Goal: Information Seeking & Learning: Learn about a topic

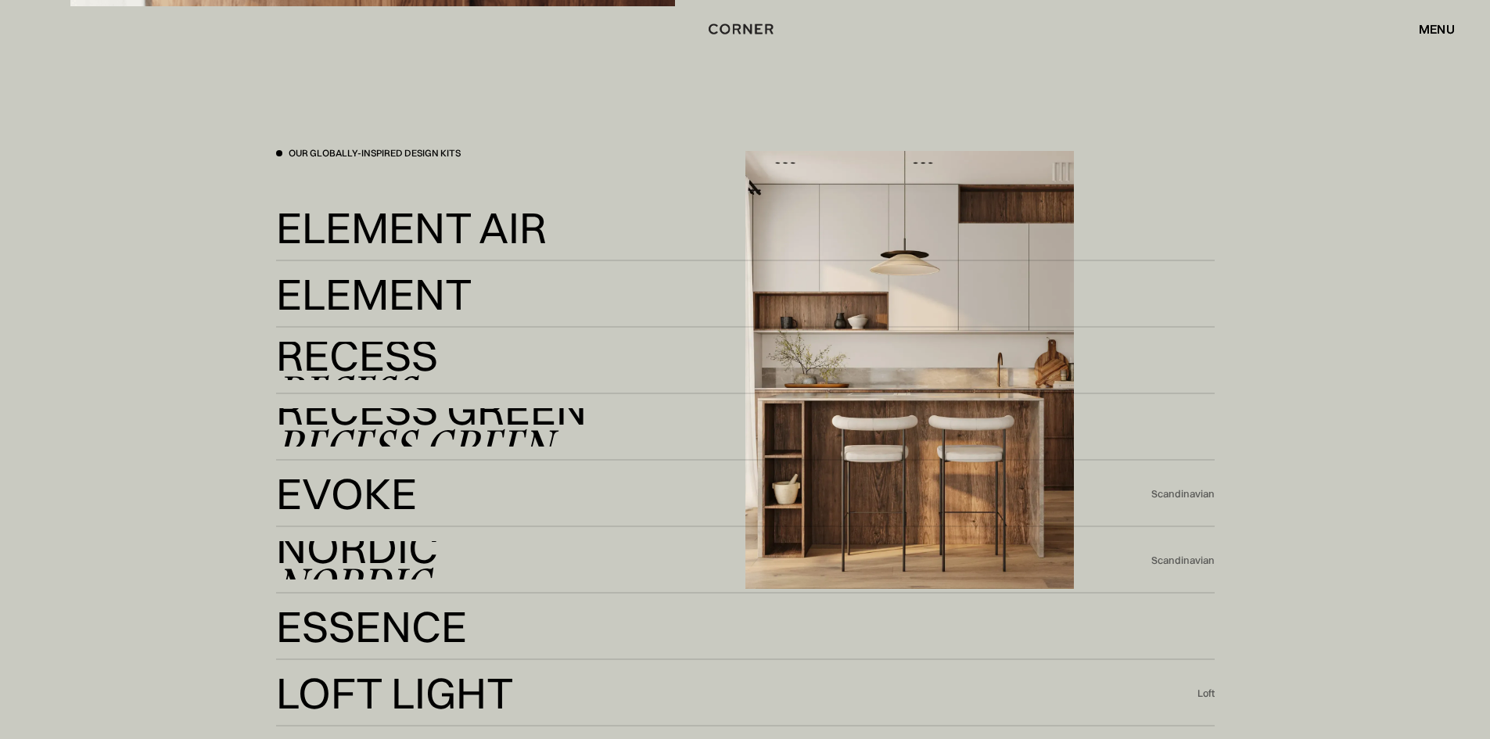
scroll to position [3599, 0]
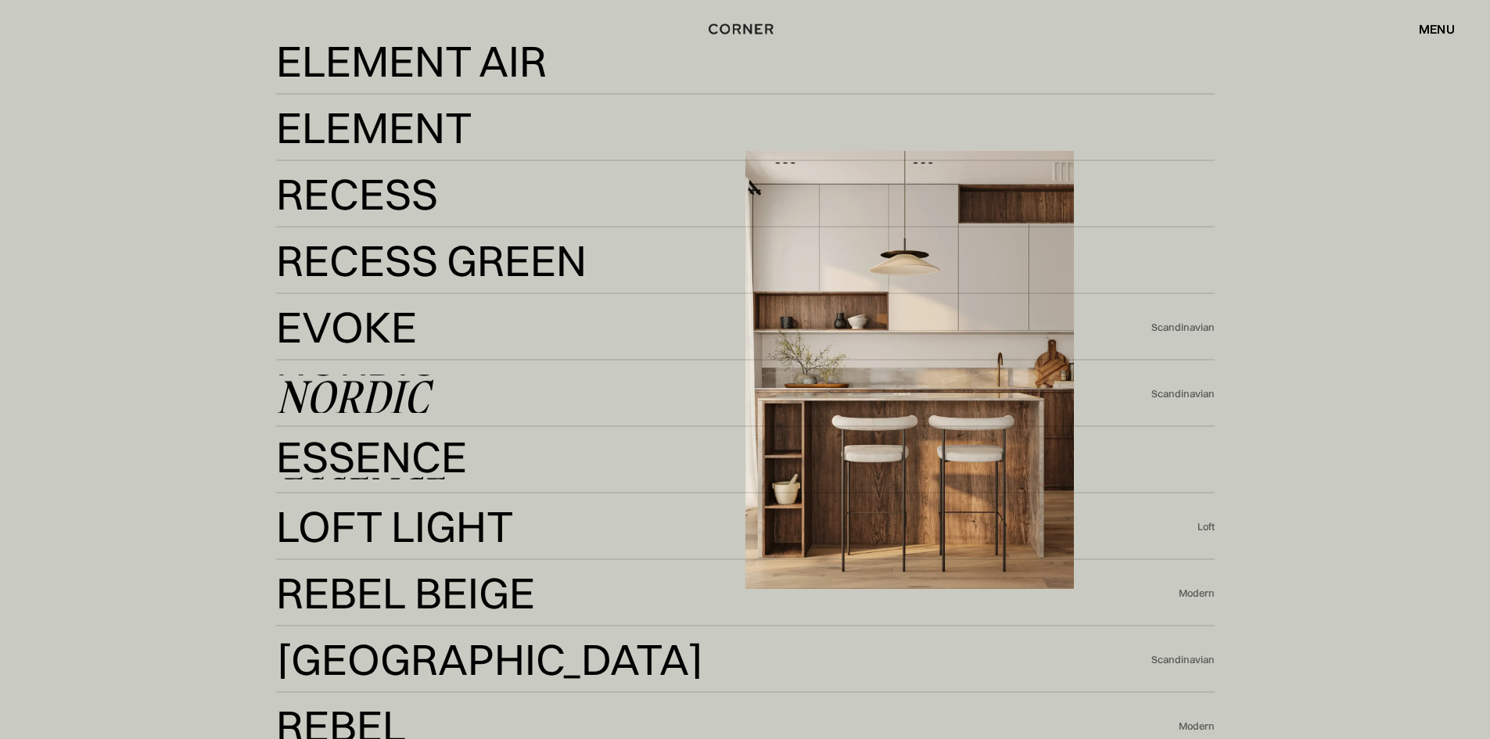
click at [347, 391] on div "Nordic" at bounding box center [352, 397] width 153 height 38
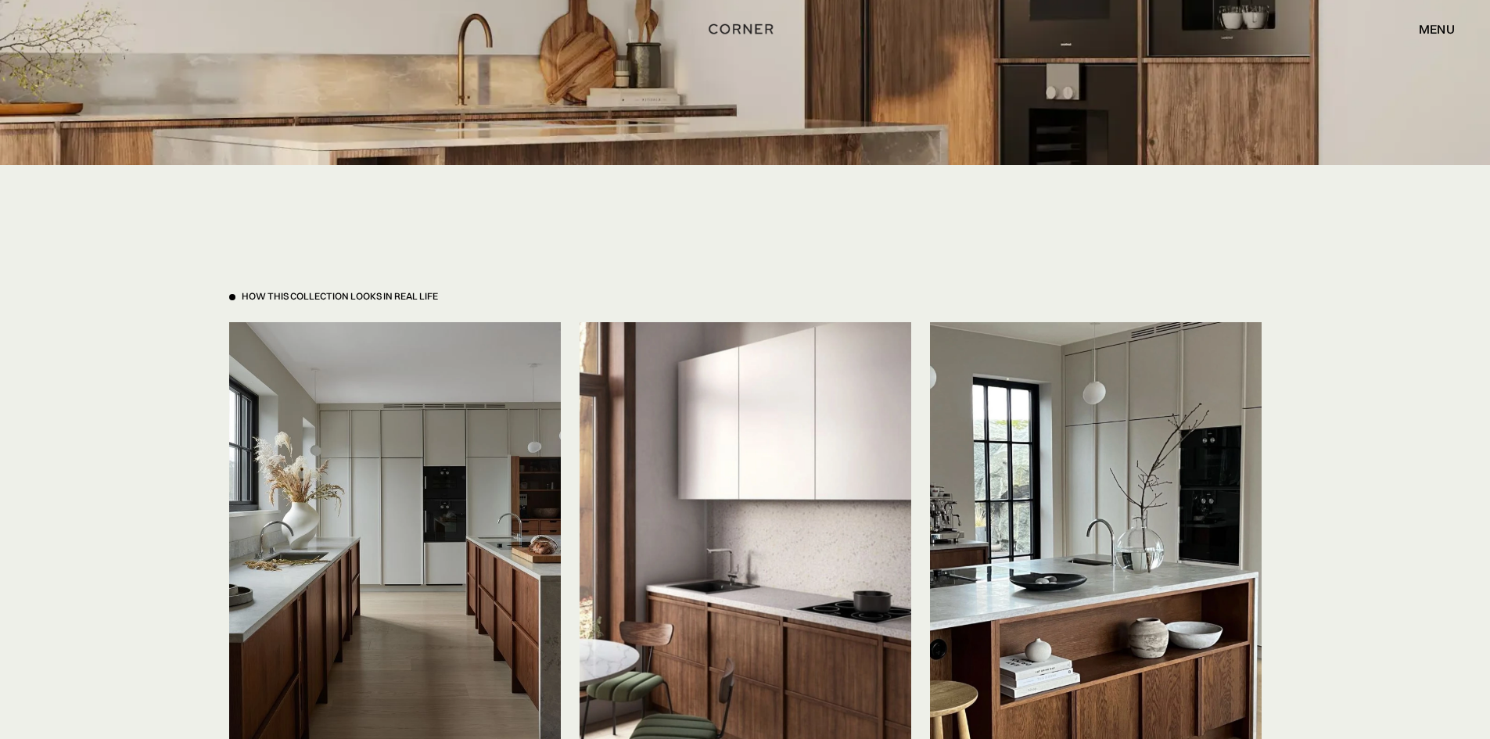
scroll to position [3521, 0]
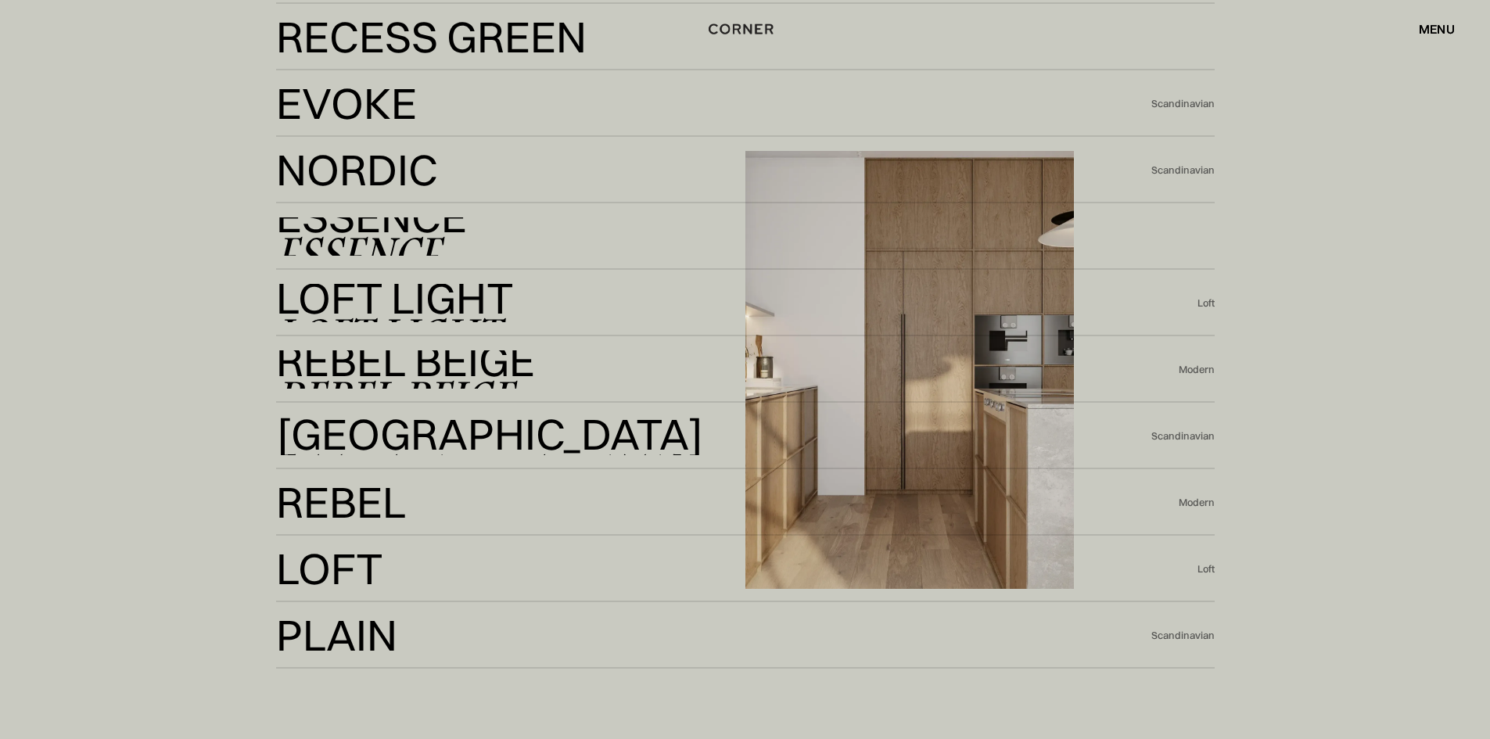
scroll to position [3677, 0]
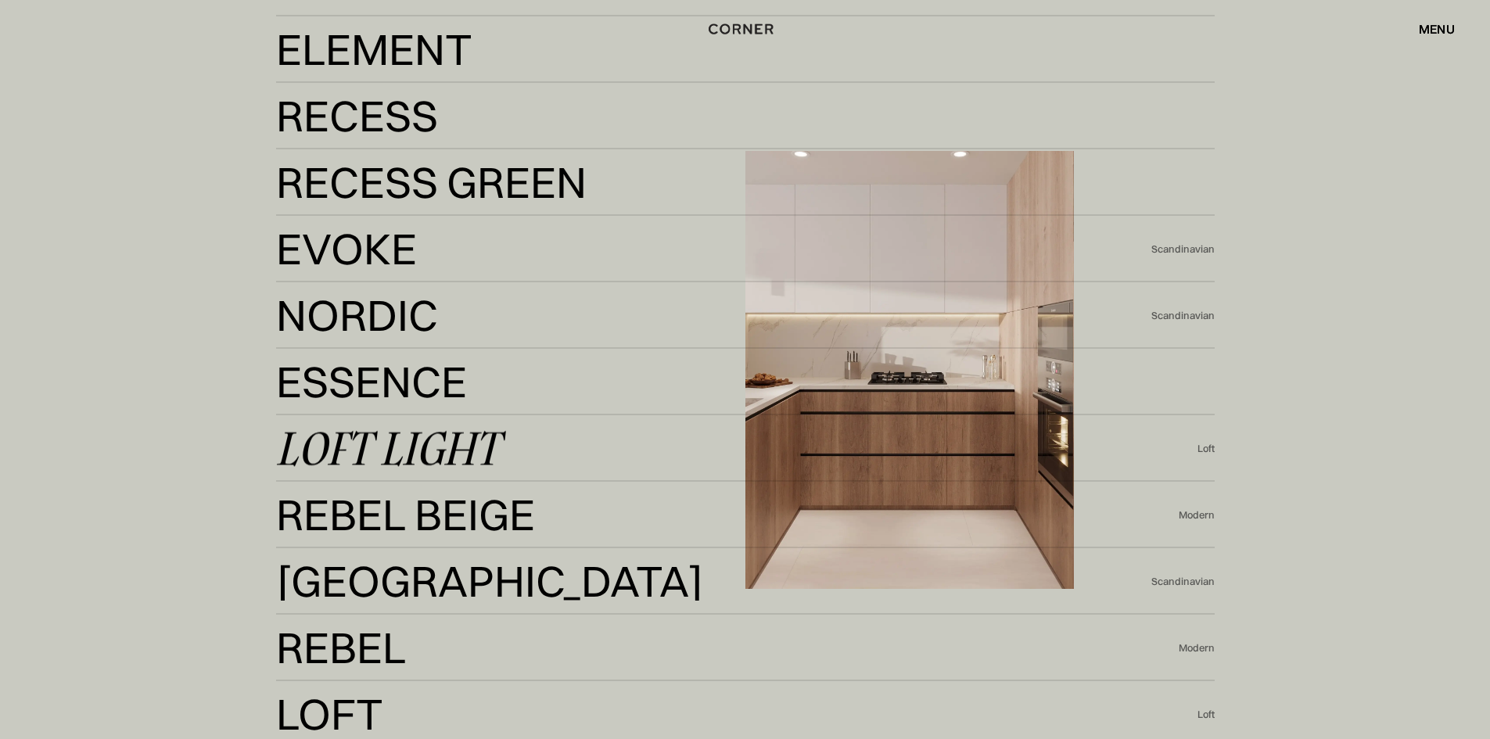
click at [385, 456] on div "Loft Light" at bounding box center [387, 449] width 223 height 38
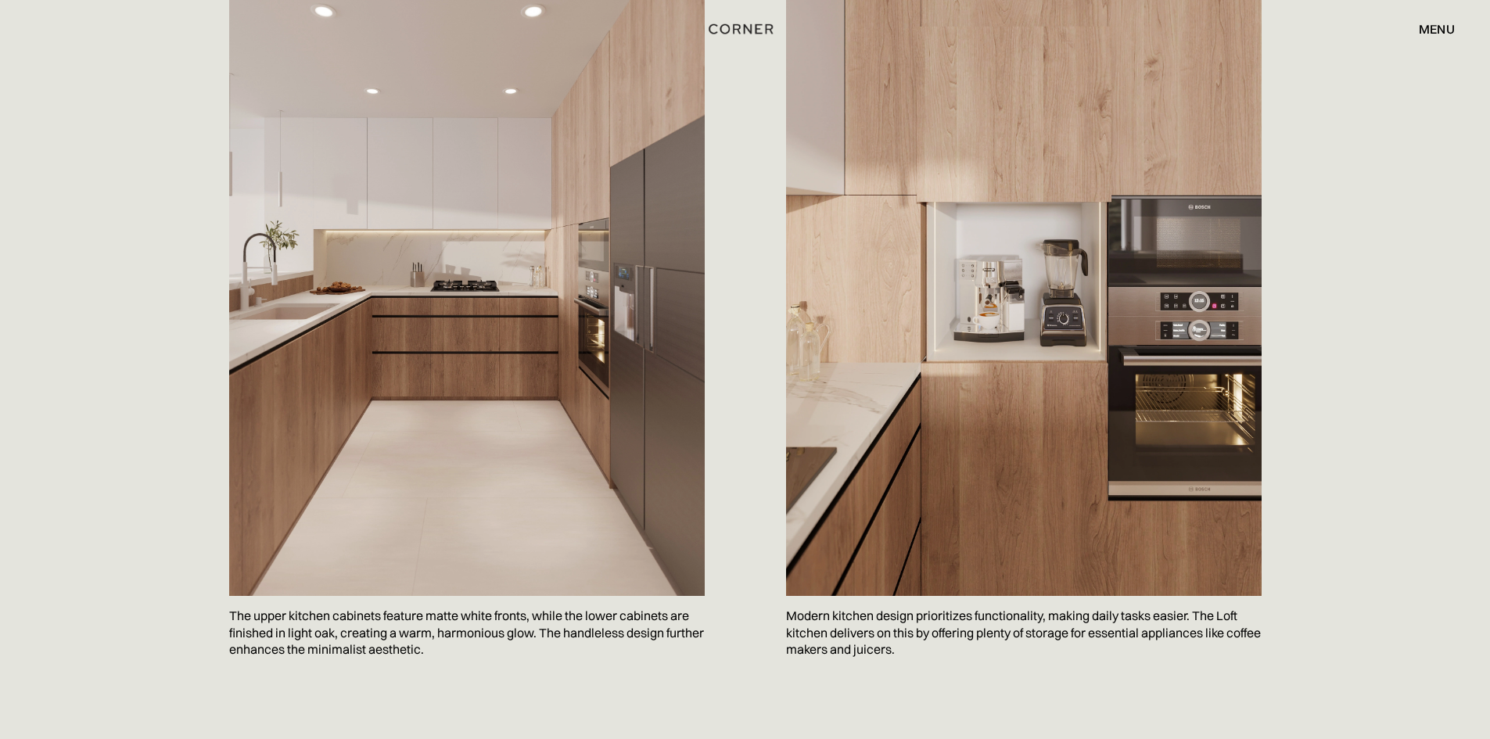
scroll to position [861, 0]
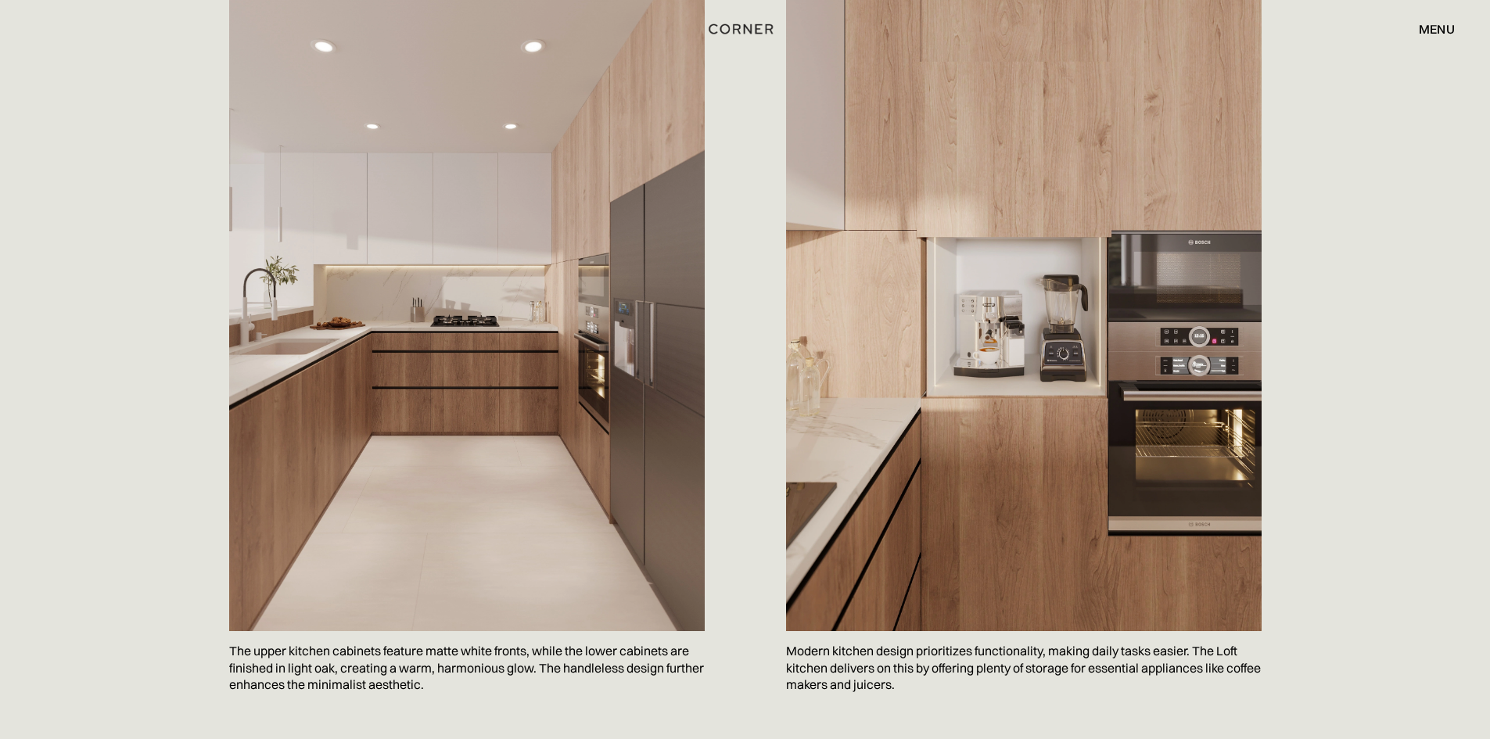
drag, startPoint x: 1462, startPoint y: 257, endPoint x: 1458, endPoint y: 227, distance: 30.9
click at [1462, 257] on div "Loft Light blends industrial style with a touch of elegance. This modern, styli…" at bounding box center [745, 208] width 1490 height 1199
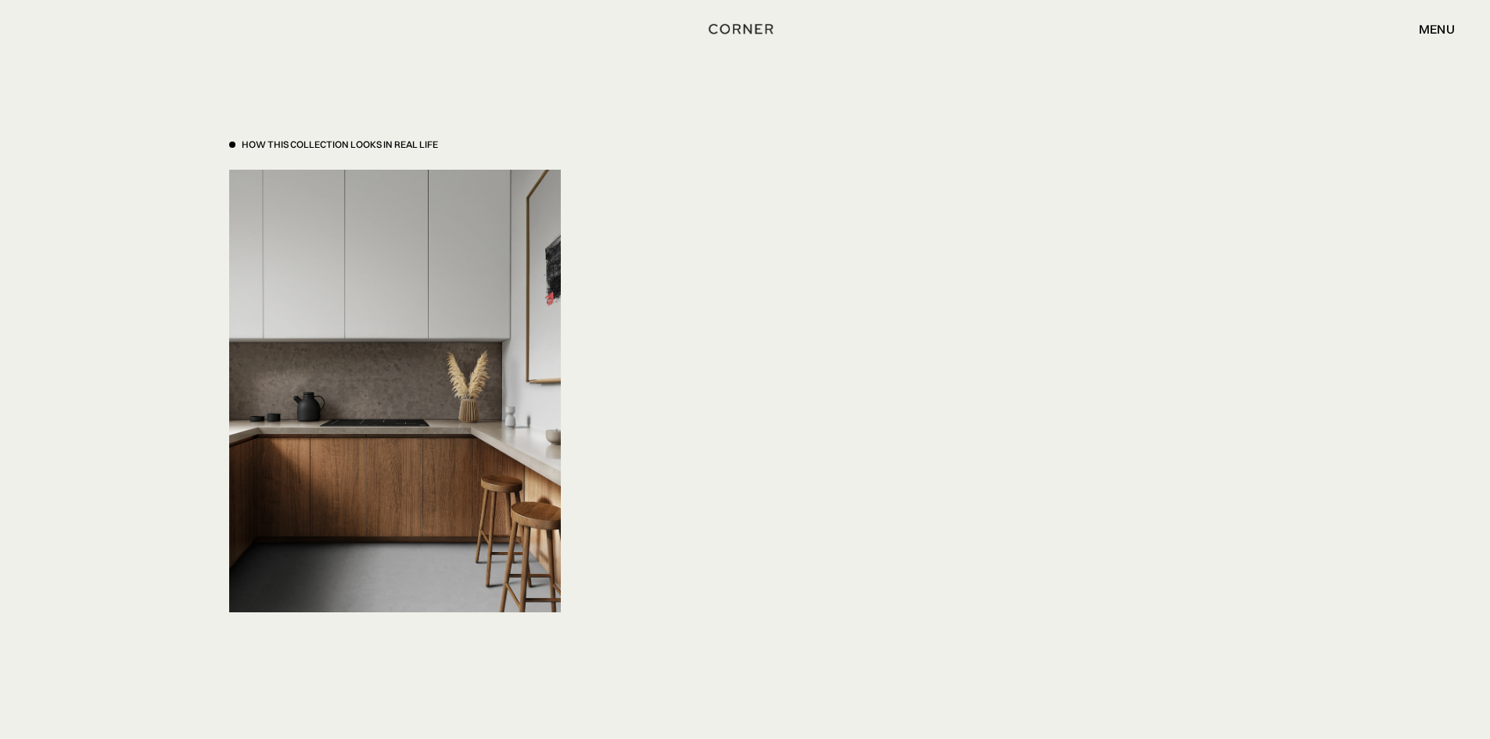
scroll to position [5398, 0]
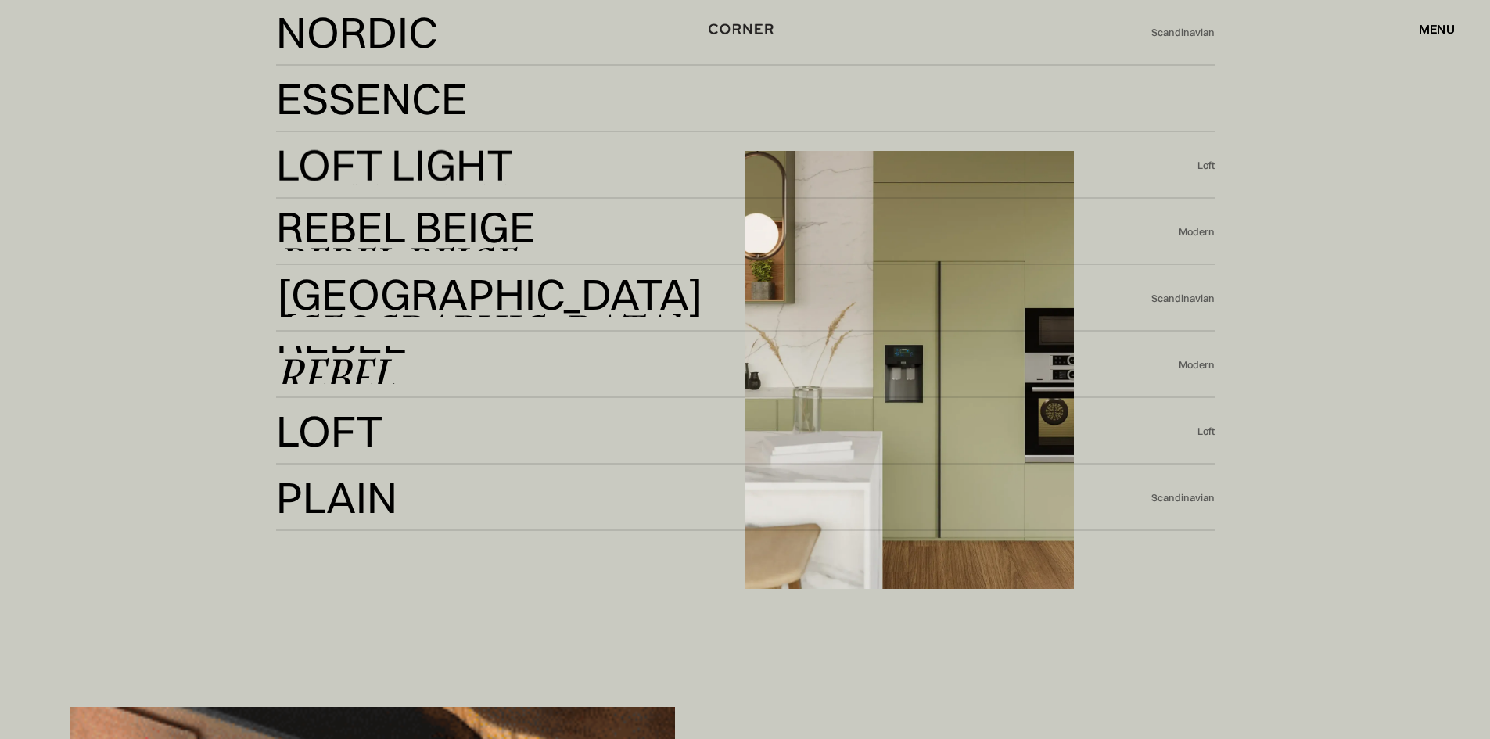
scroll to position [3999, 0]
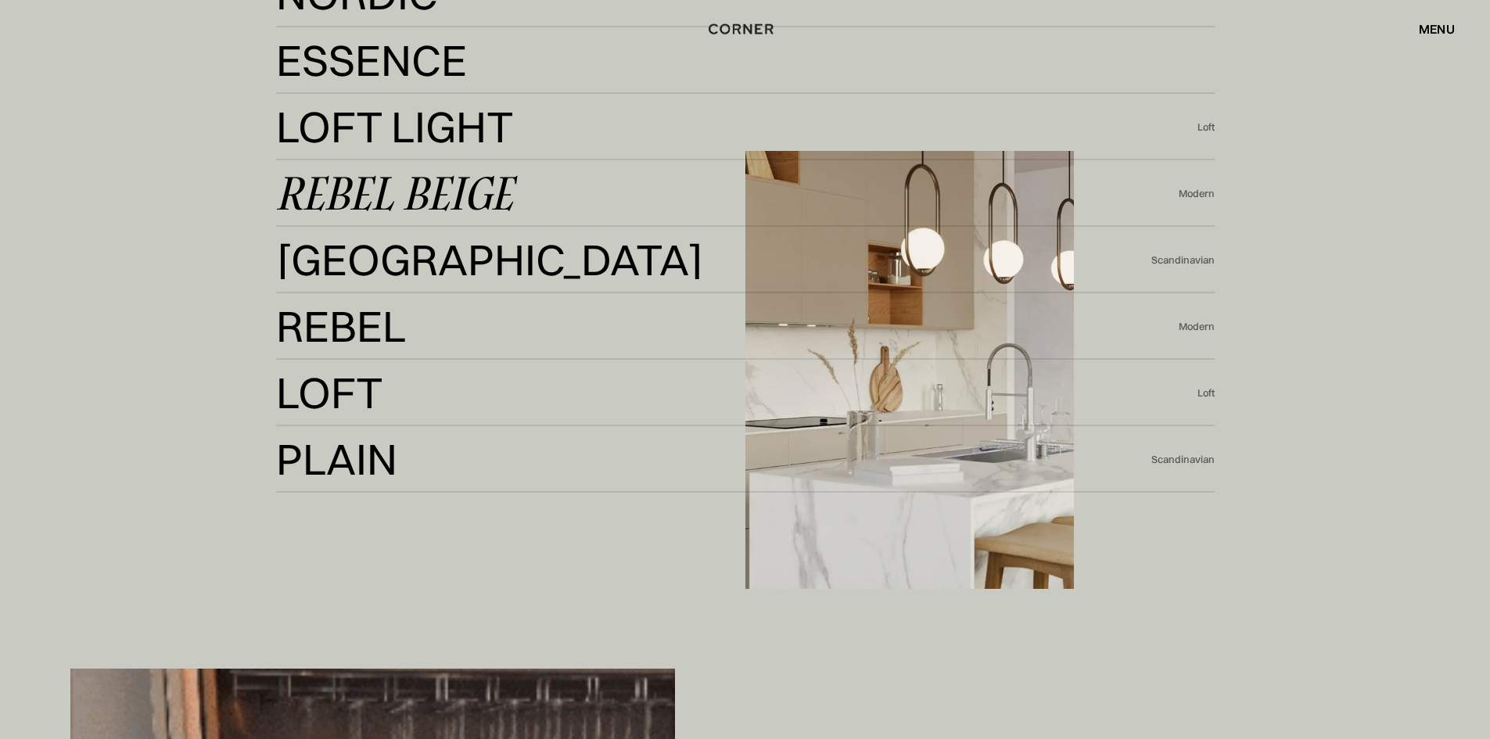
click at [424, 199] on div "Rebel Beige" at bounding box center [394, 193] width 237 height 38
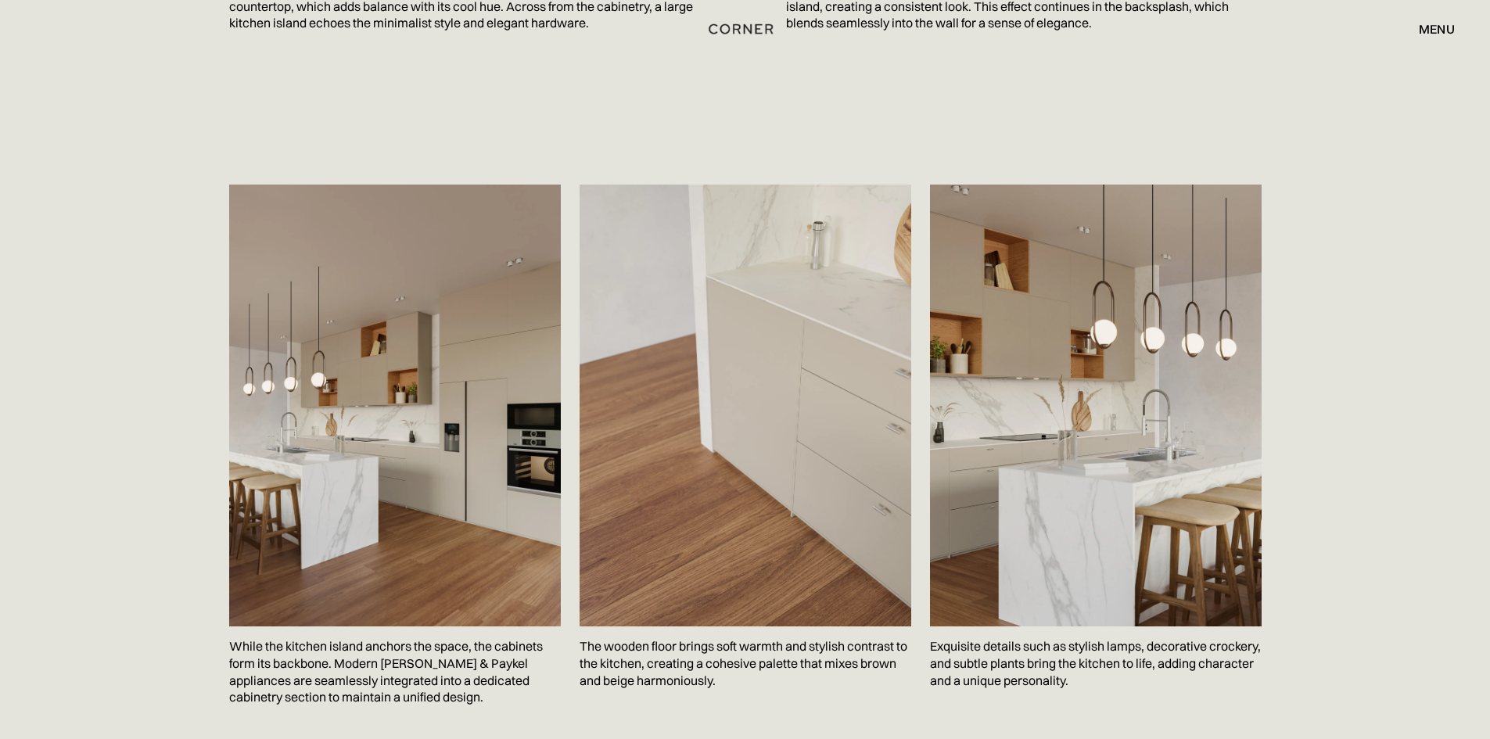
scroll to position [2895, 0]
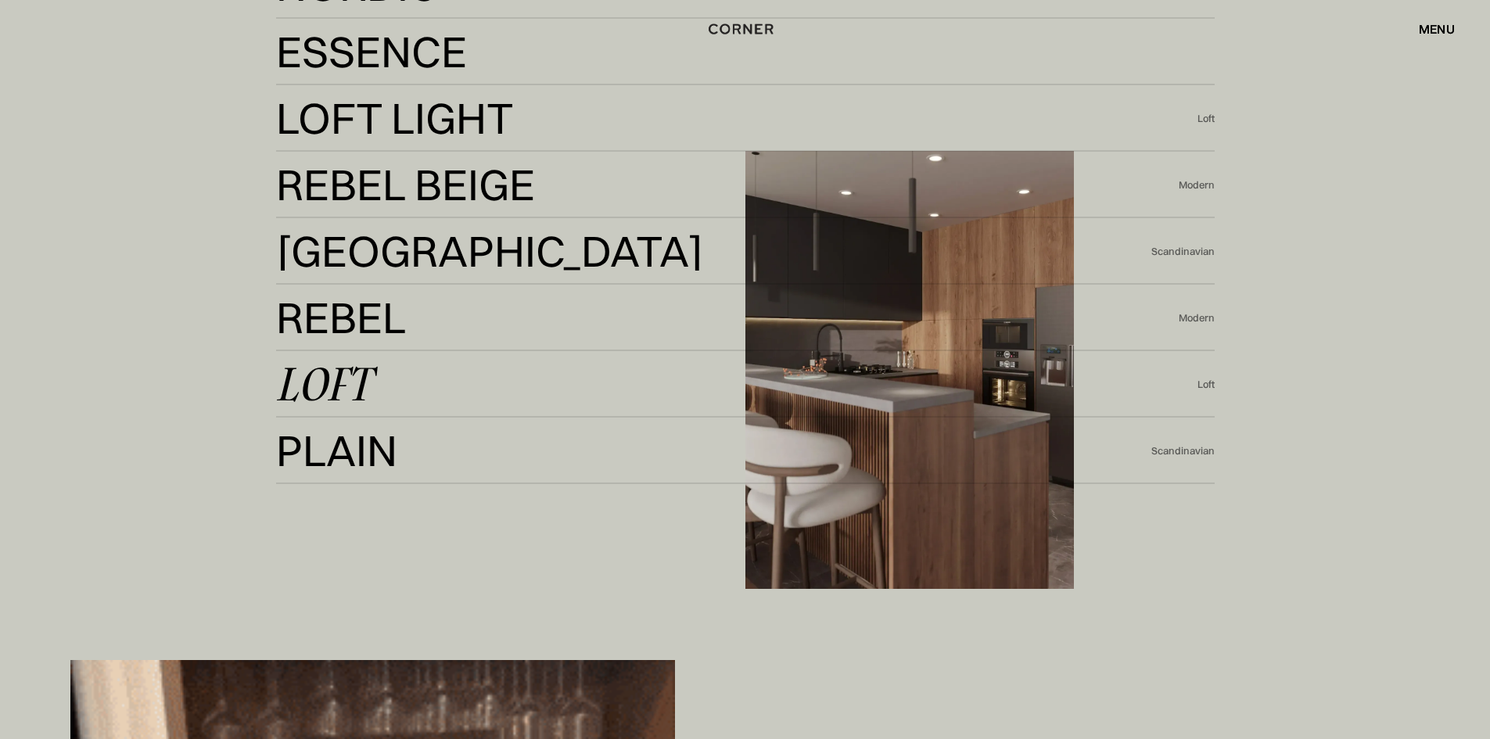
click at [327, 365] on div "Loft" at bounding box center [323, 384] width 95 height 38
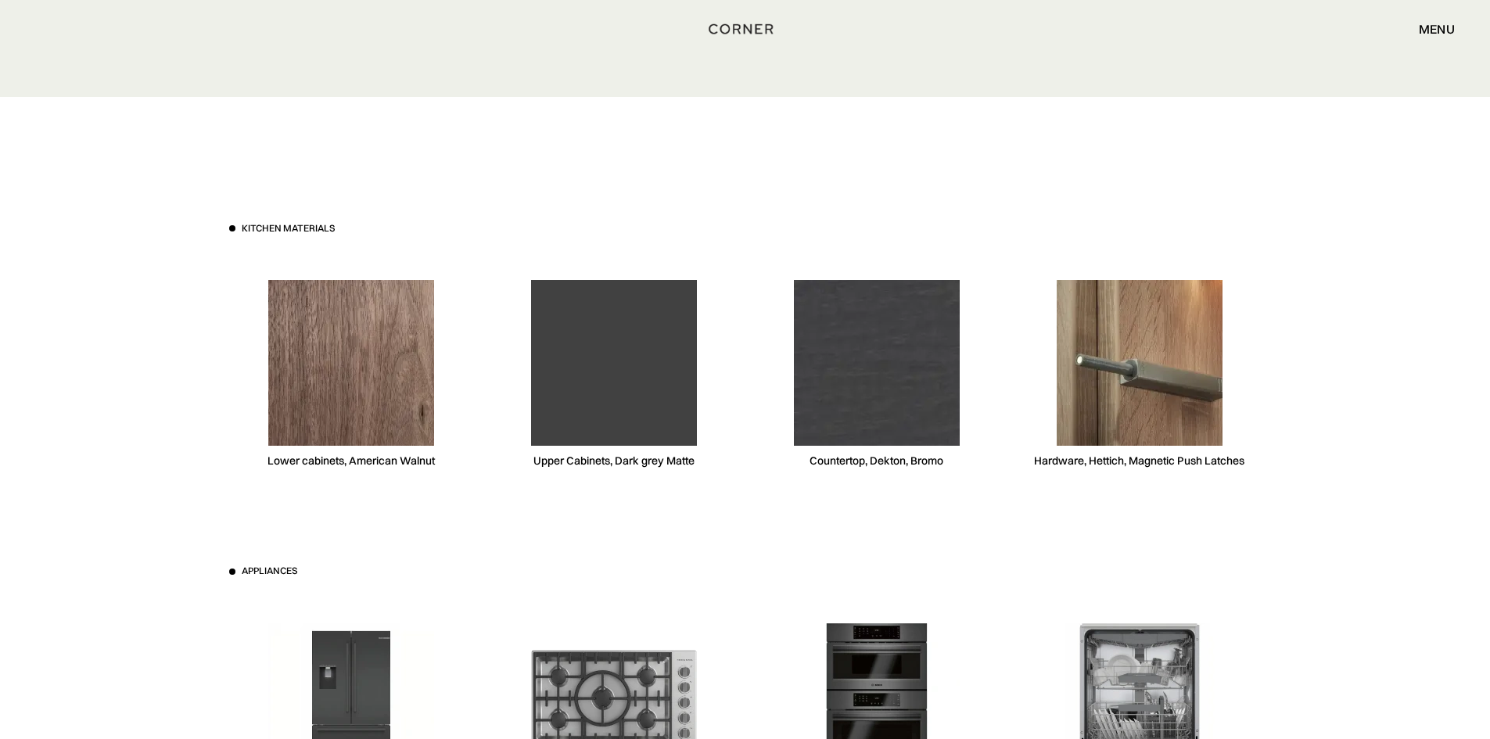
scroll to position [6337, 0]
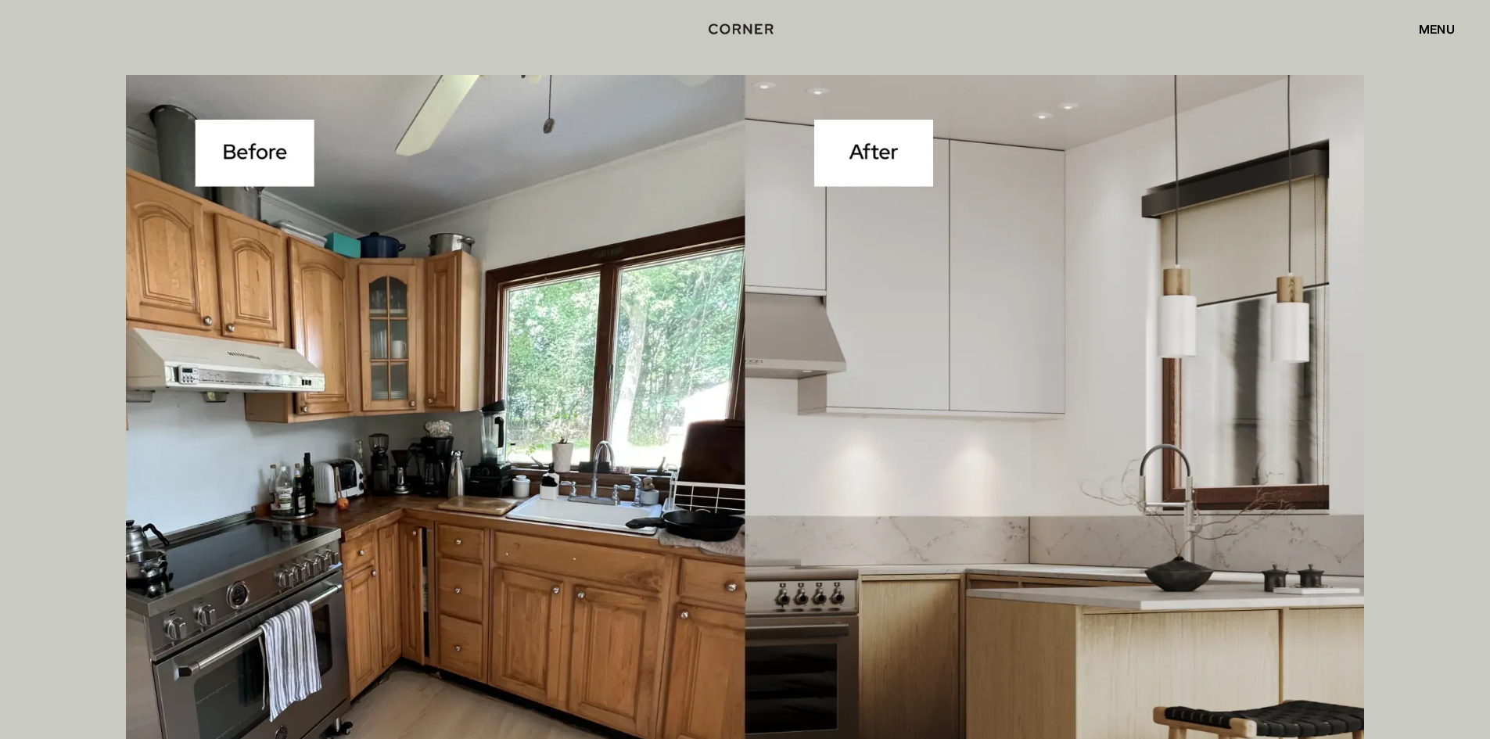
scroll to position [5815, 0]
